Goal: Transaction & Acquisition: Purchase product/service

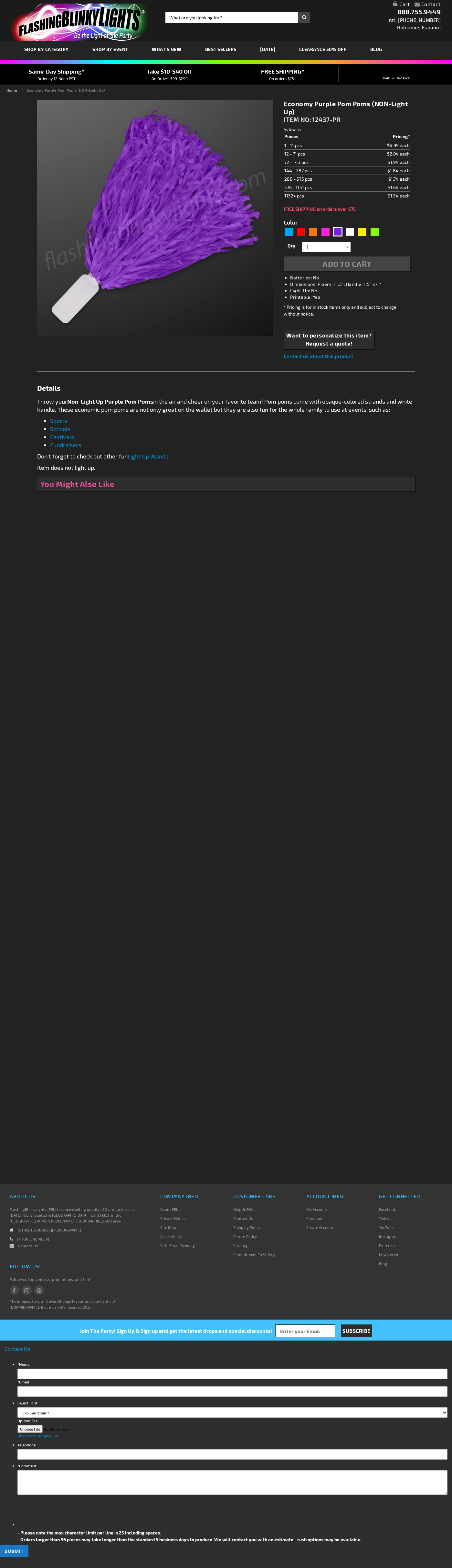
type input "5640"
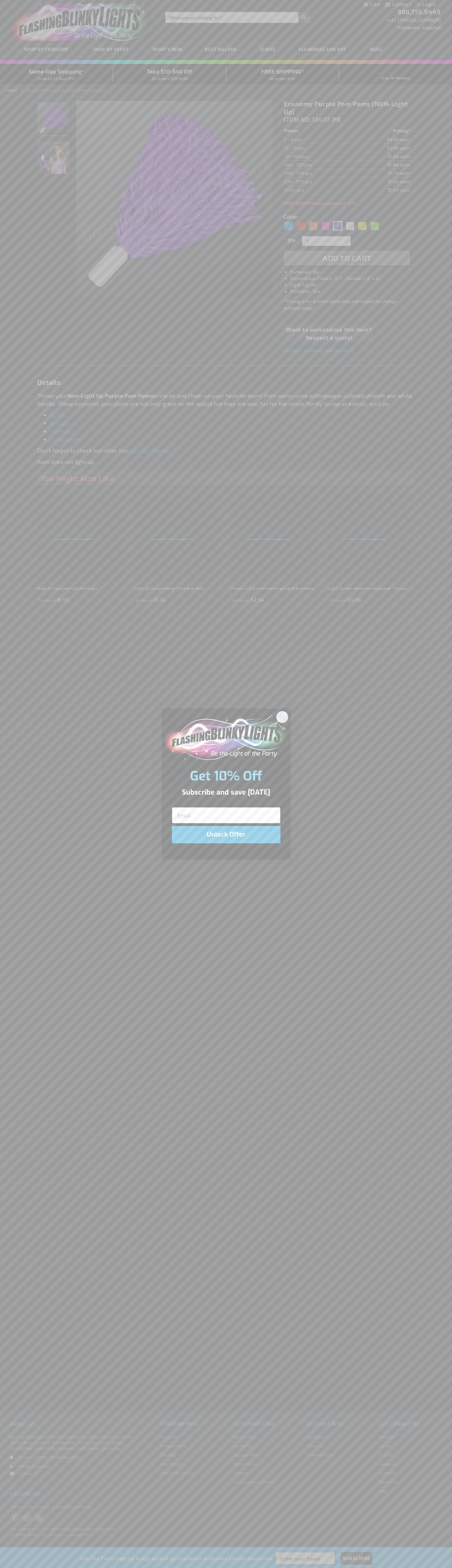
click at [282, 716] on icon "Close dialog" at bounding box center [281, 716] width 4 height 4
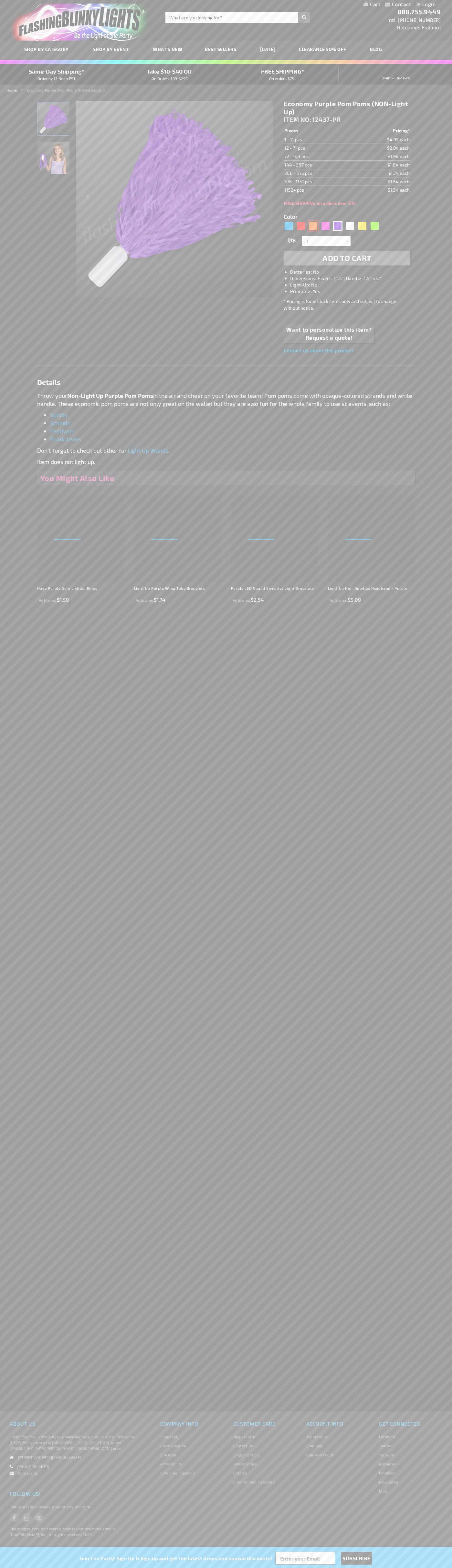
click at [313, 226] on div "Orange" at bounding box center [313, 226] width 10 height 10
type input "5637"
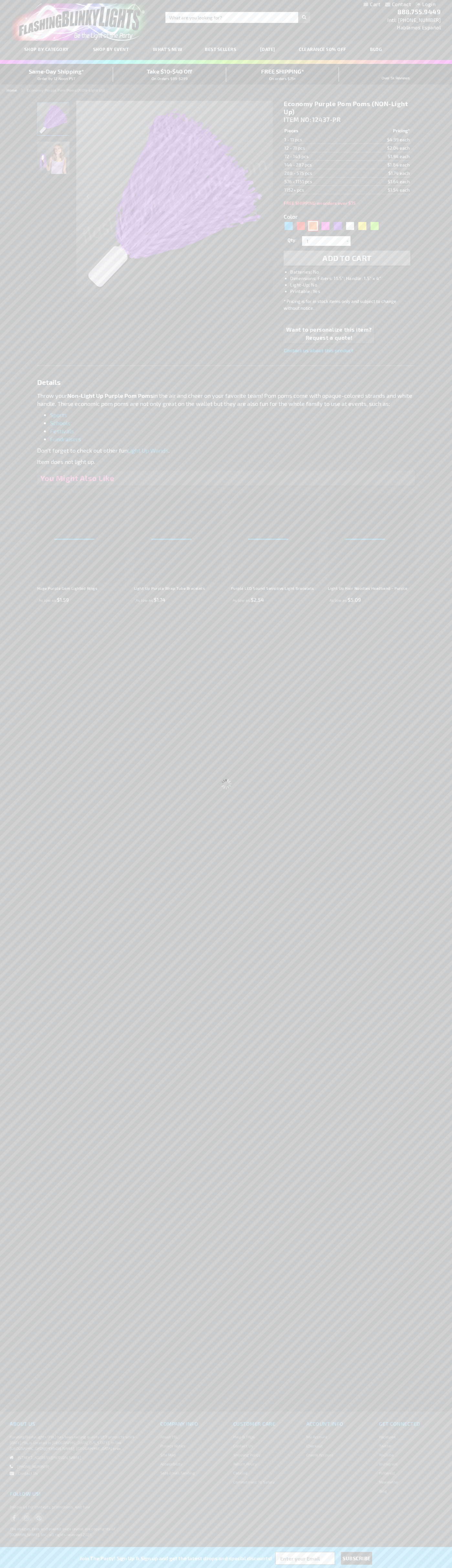
type input "12437-OR"
type input "Customize - Economy Orange Pom Poms (NON-Light Up) - ITEM NO: 12437-OR"
select select
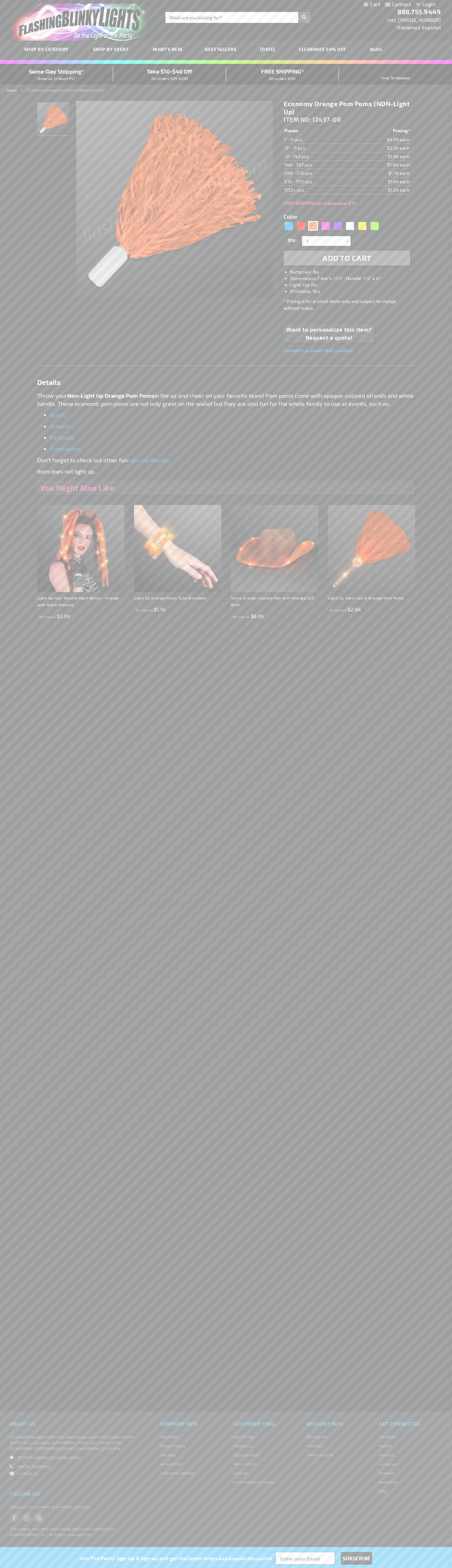
click at [347, 258] on span "Add to Cart" at bounding box center [347, 257] width 49 height 9
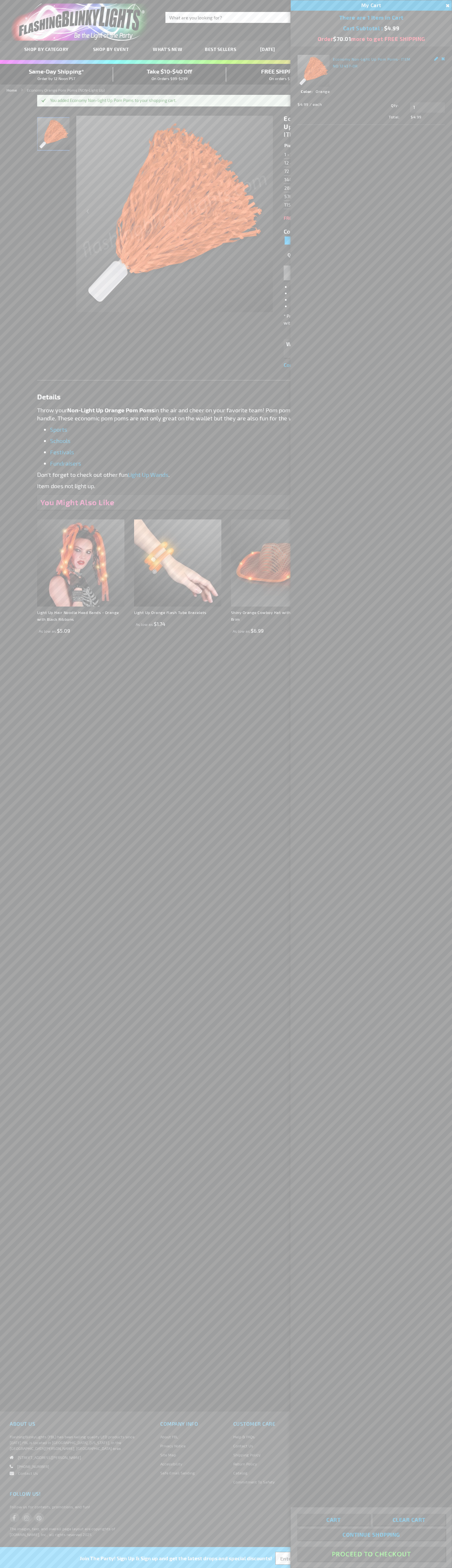
click at [371, 1554] on button "Proceed To Checkout" at bounding box center [371, 1554] width 148 height 15
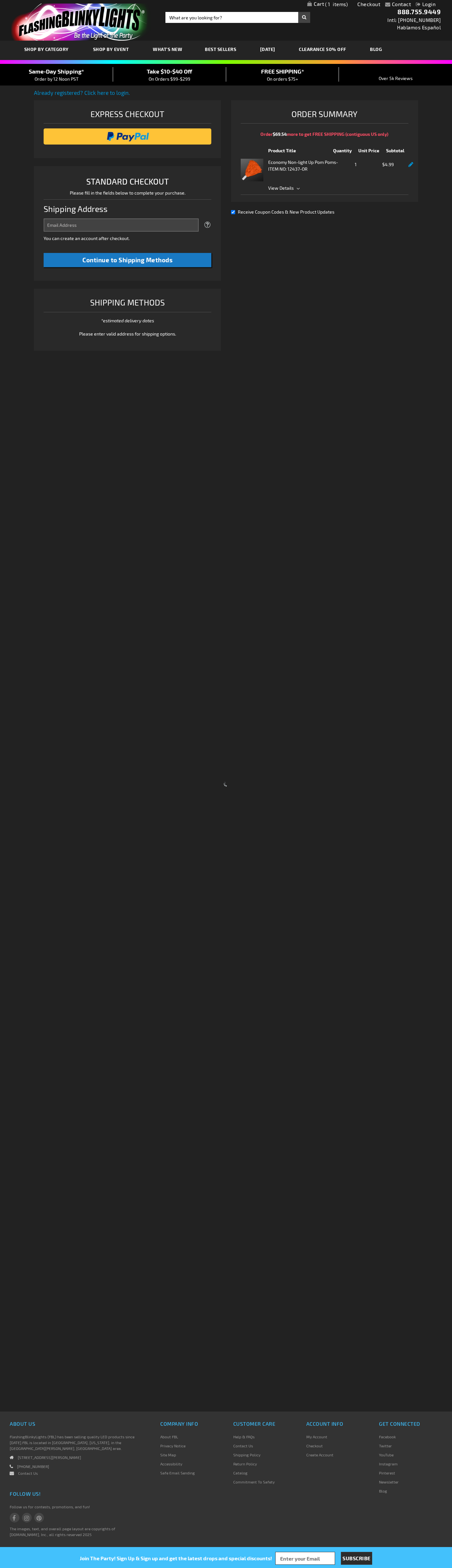
select select "US"
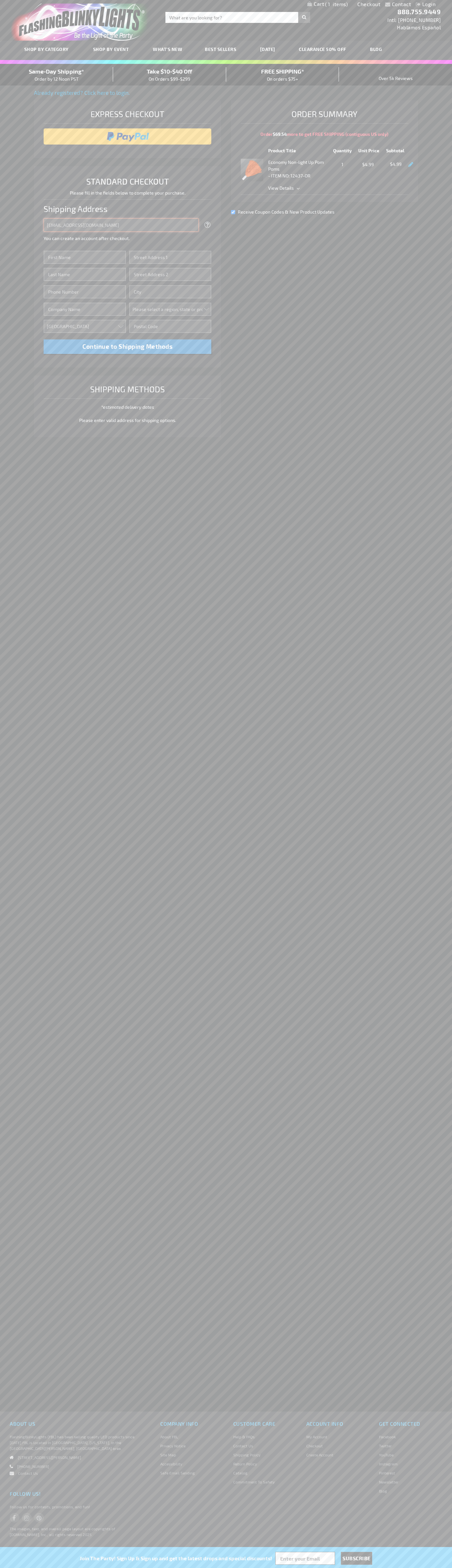
type input "johnsmith005@storebotmail.joonix.net"
type input "John"
type input "1600 Amphitheatre Parkway"
type input "First floor"
type input "mountain view"
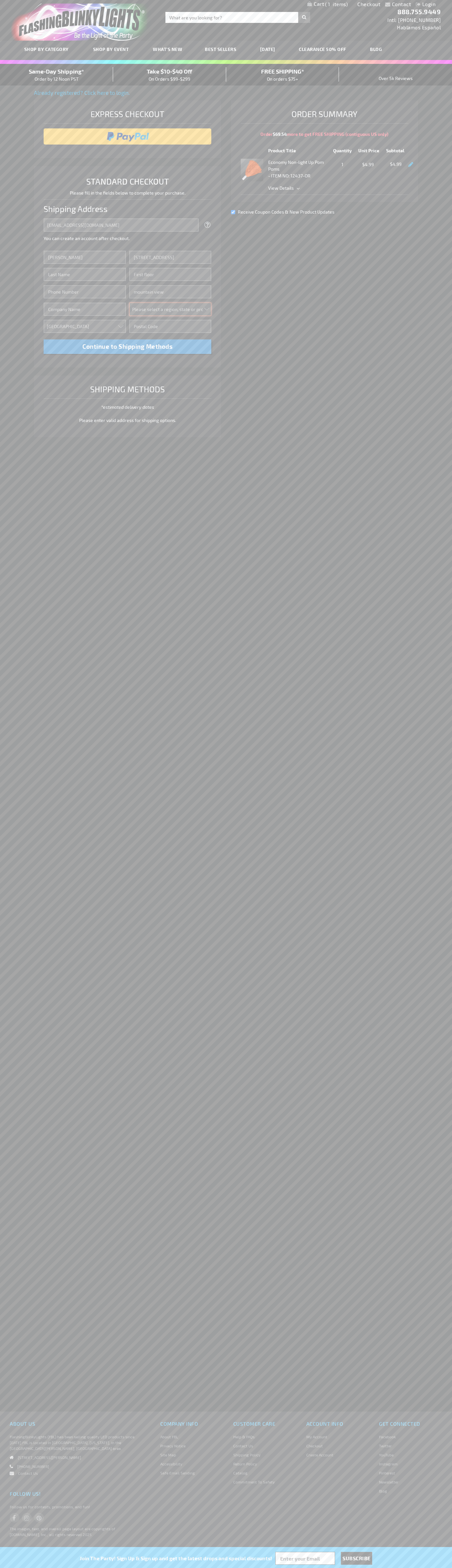
select select "12"
type input "94043"
type input "Smith"
type input "6502530000"
type input "John Smith"
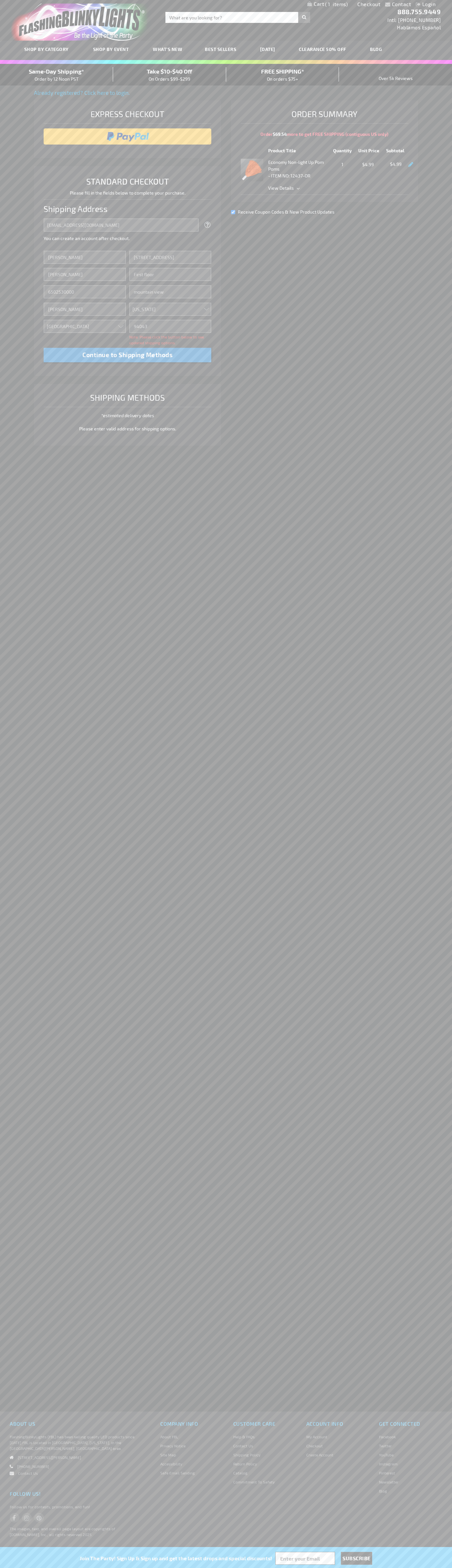
click at [57, 75] on div "Same-Day Shipping* Order by 12 Noon PST" at bounding box center [57, 74] width 113 height 15
click at [127, 136] on input "image" at bounding box center [127, 136] width 161 height 13
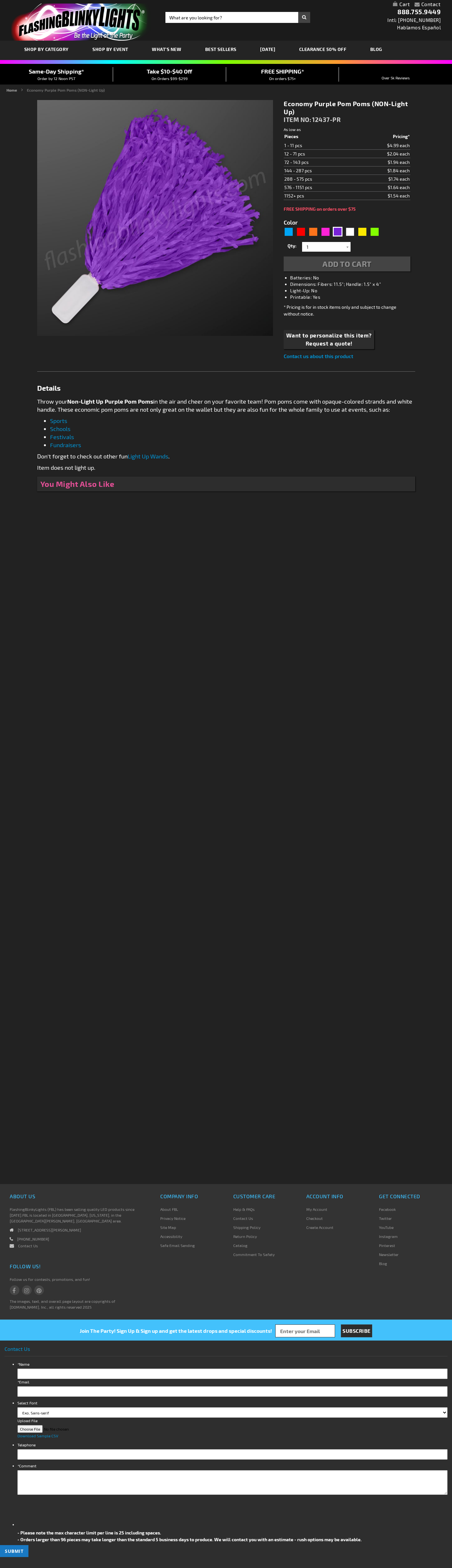
type input "5640"
